Goal: Task Accomplishment & Management: Manage account settings

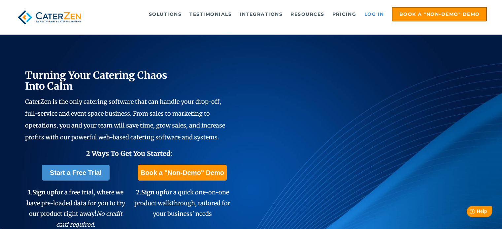
click at [372, 17] on link "Log in" at bounding box center [374, 14] width 26 height 13
click at [376, 14] on link "Log in" at bounding box center [374, 14] width 26 height 13
click at [374, 12] on link "Log in" at bounding box center [374, 14] width 26 height 13
